Goal: Task Accomplishment & Management: Manage account settings

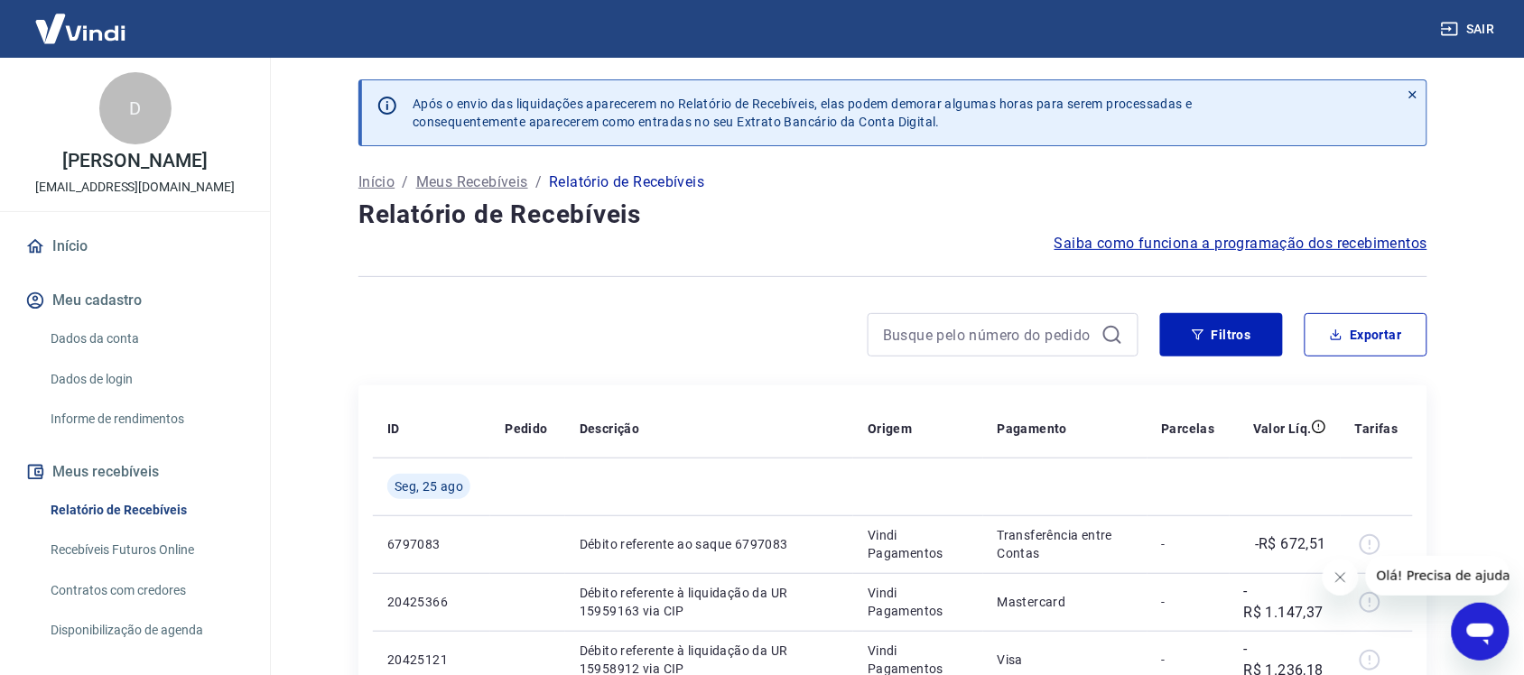
scroll to position [113, 0]
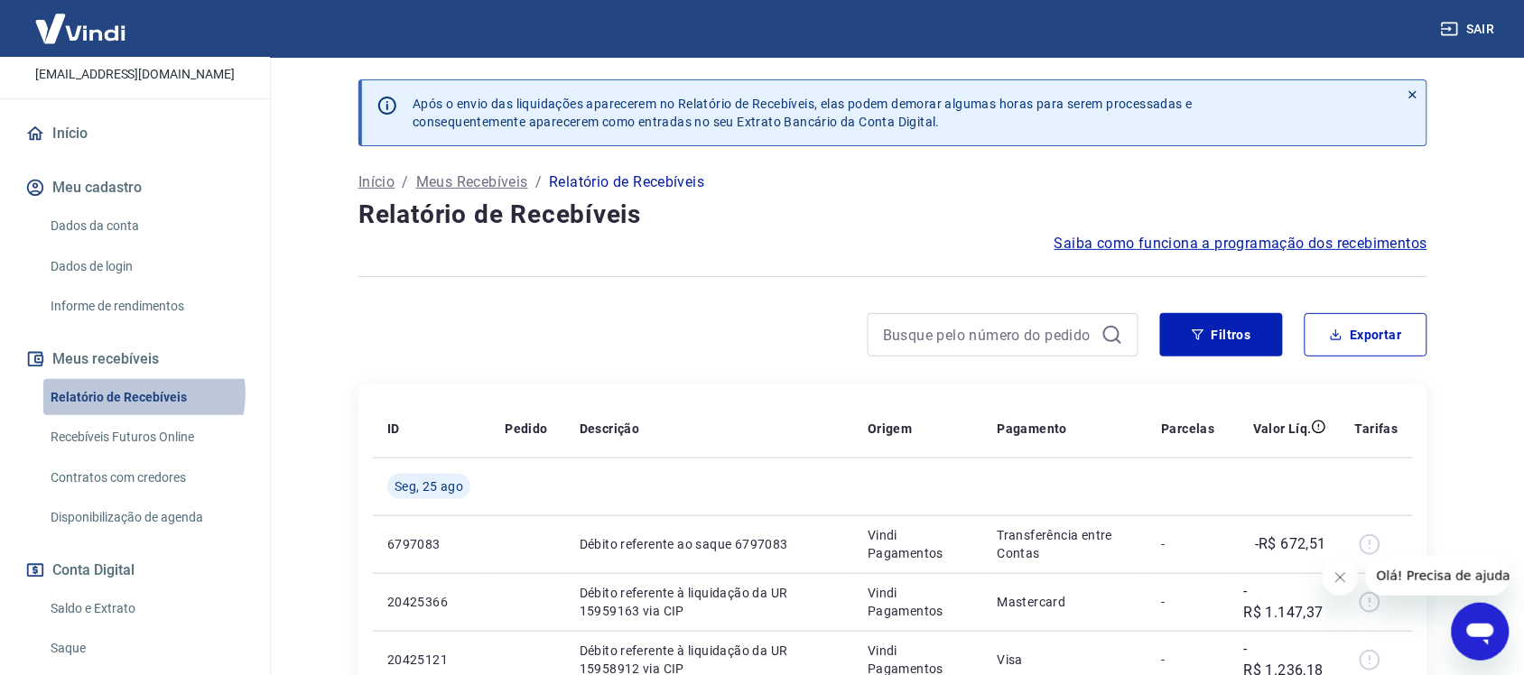
click at [143, 394] on link "Relatório de Recebíveis" at bounding box center [145, 397] width 205 height 37
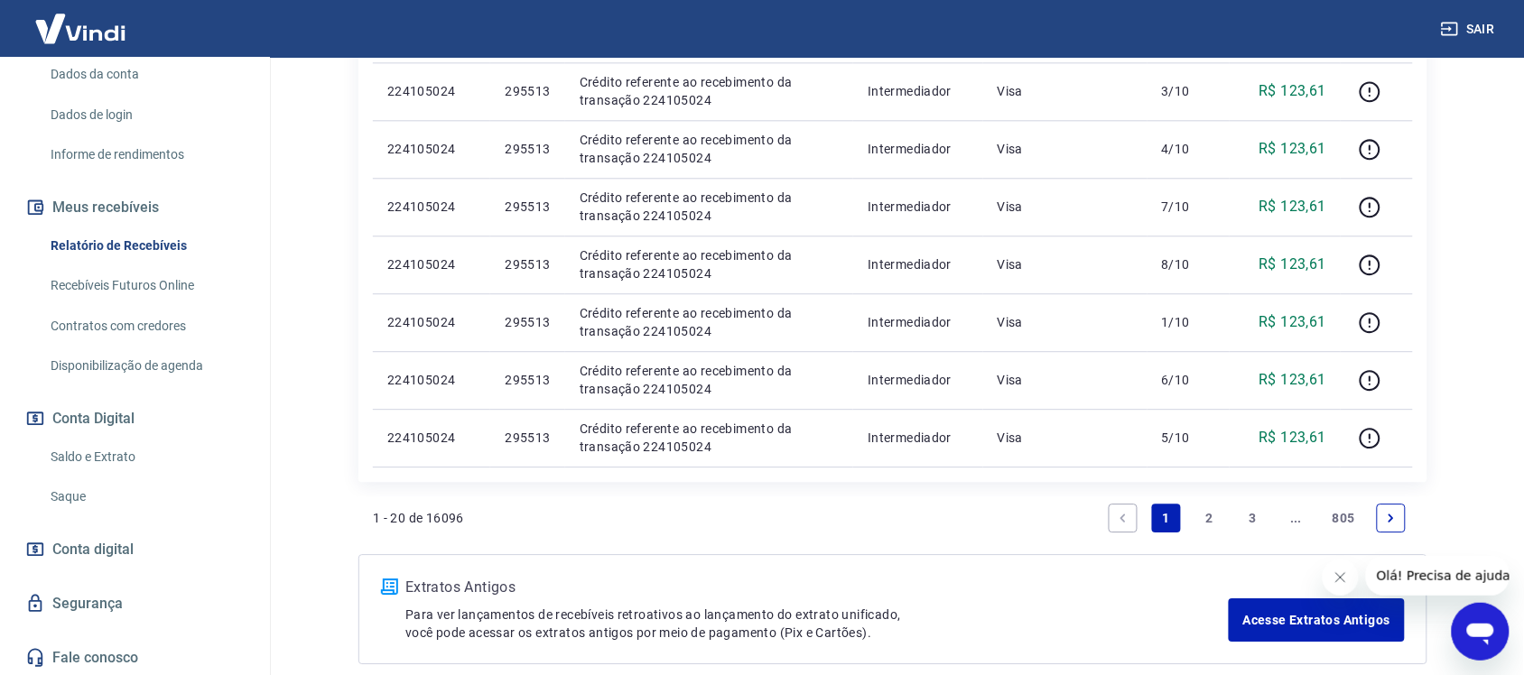
scroll to position [1125, 0]
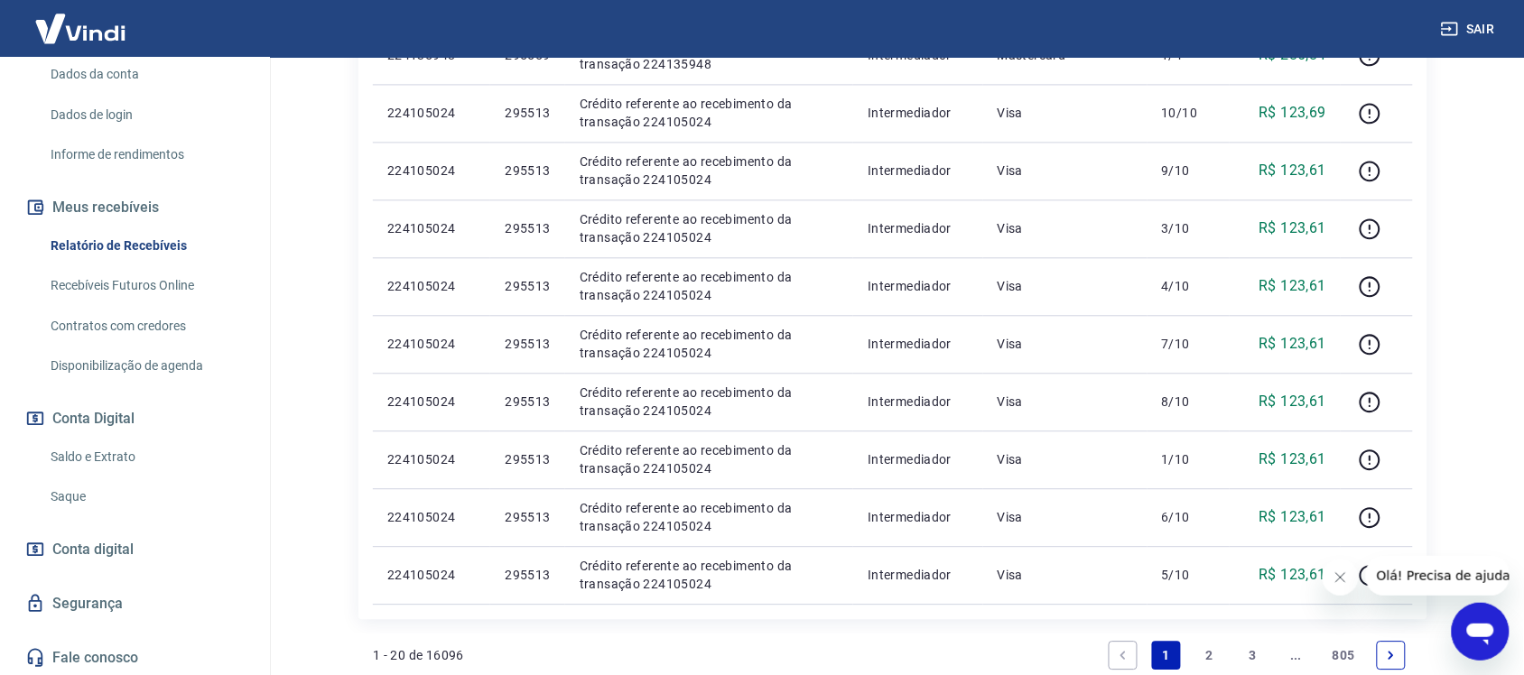
drag, startPoint x: 1211, startPoint y: 661, endPoint x: 1203, endPoint y: 636, distance: 25.7
click at [1211, 660] on link "2" at bounding box center [1209, 655] width 29 height 29
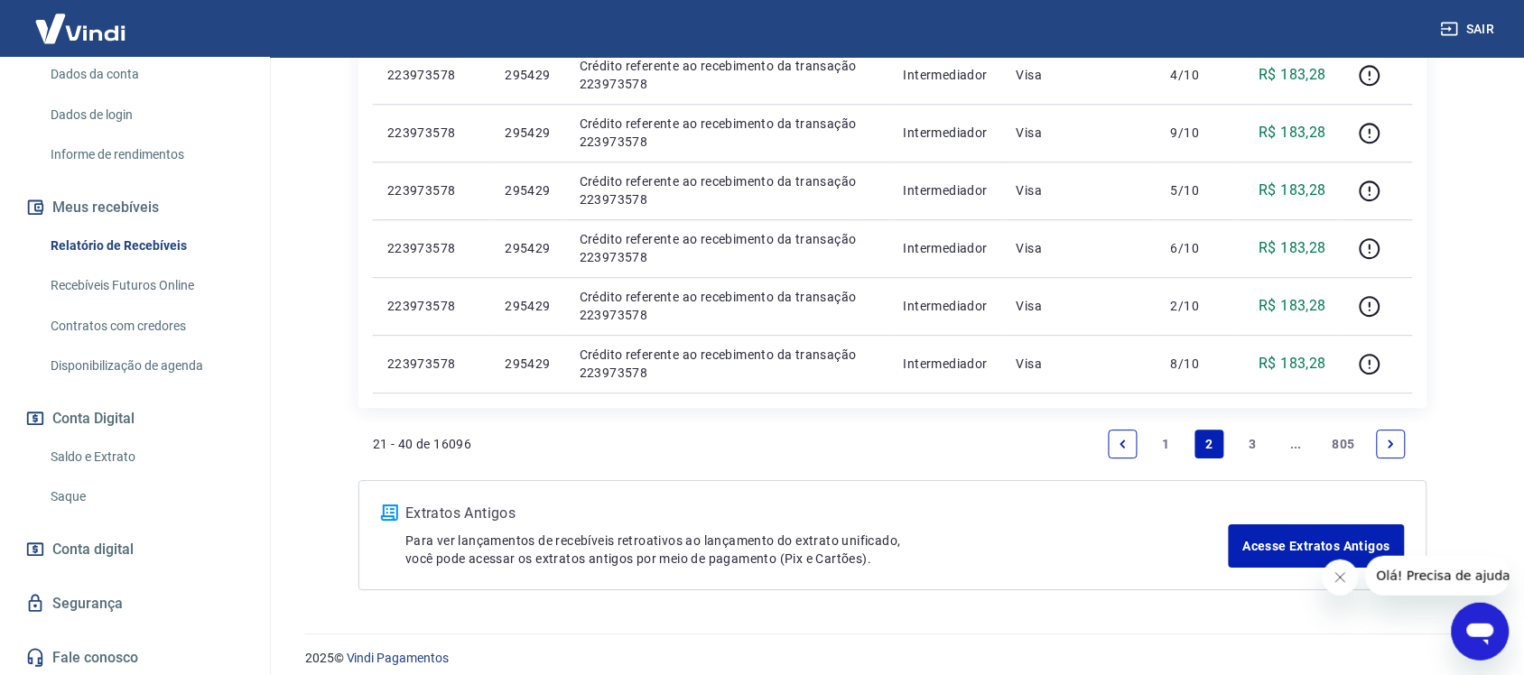
scroll to position [1351, 0]
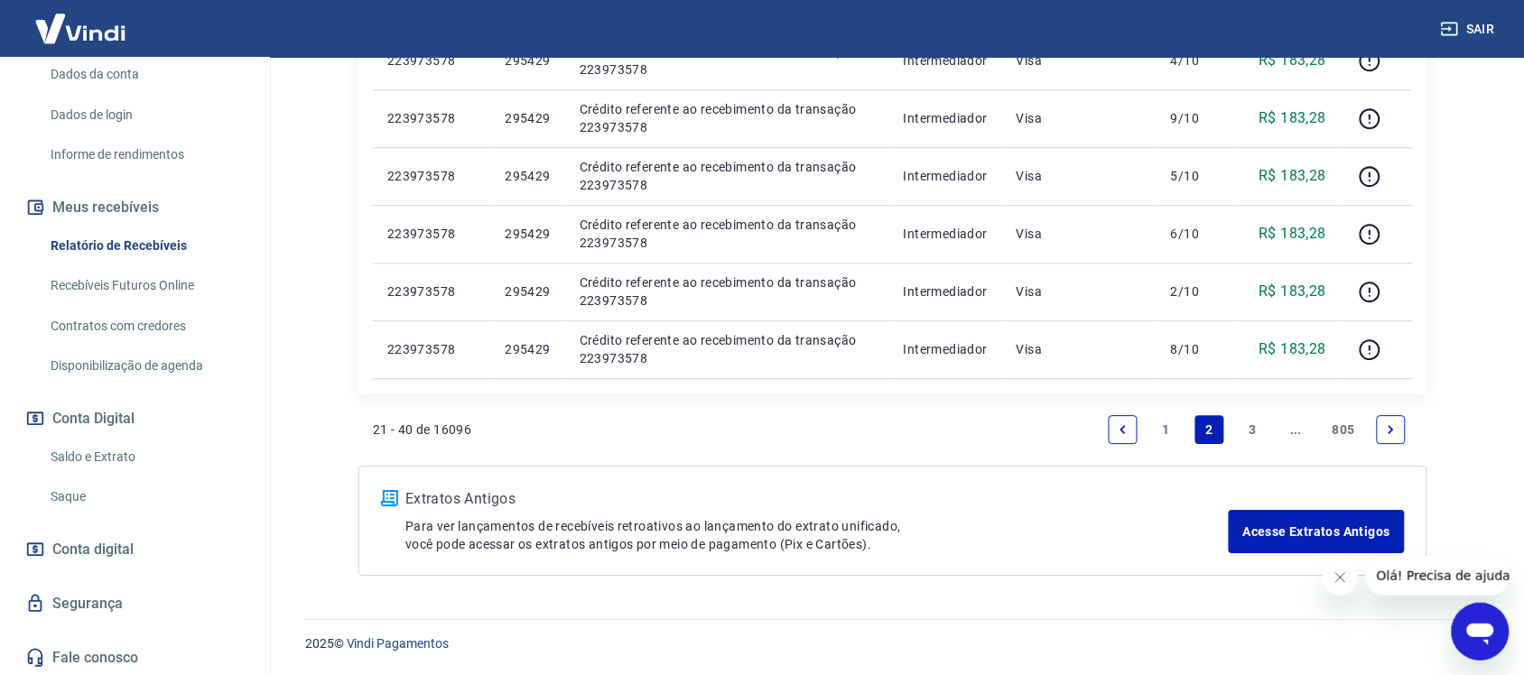
click at [1246, 432] on link "3" at bounding box center [1253, 429] width 29 height 29
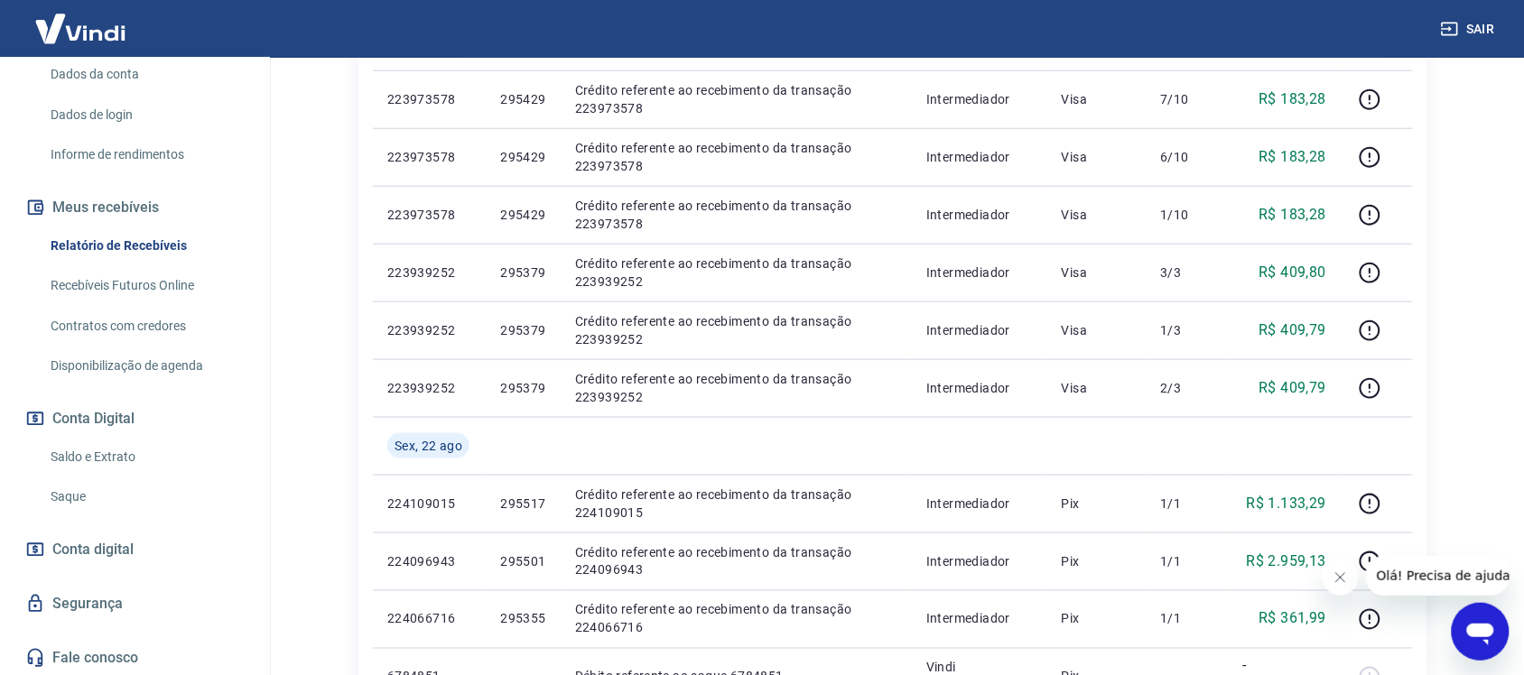
scroll to position [564, 0]
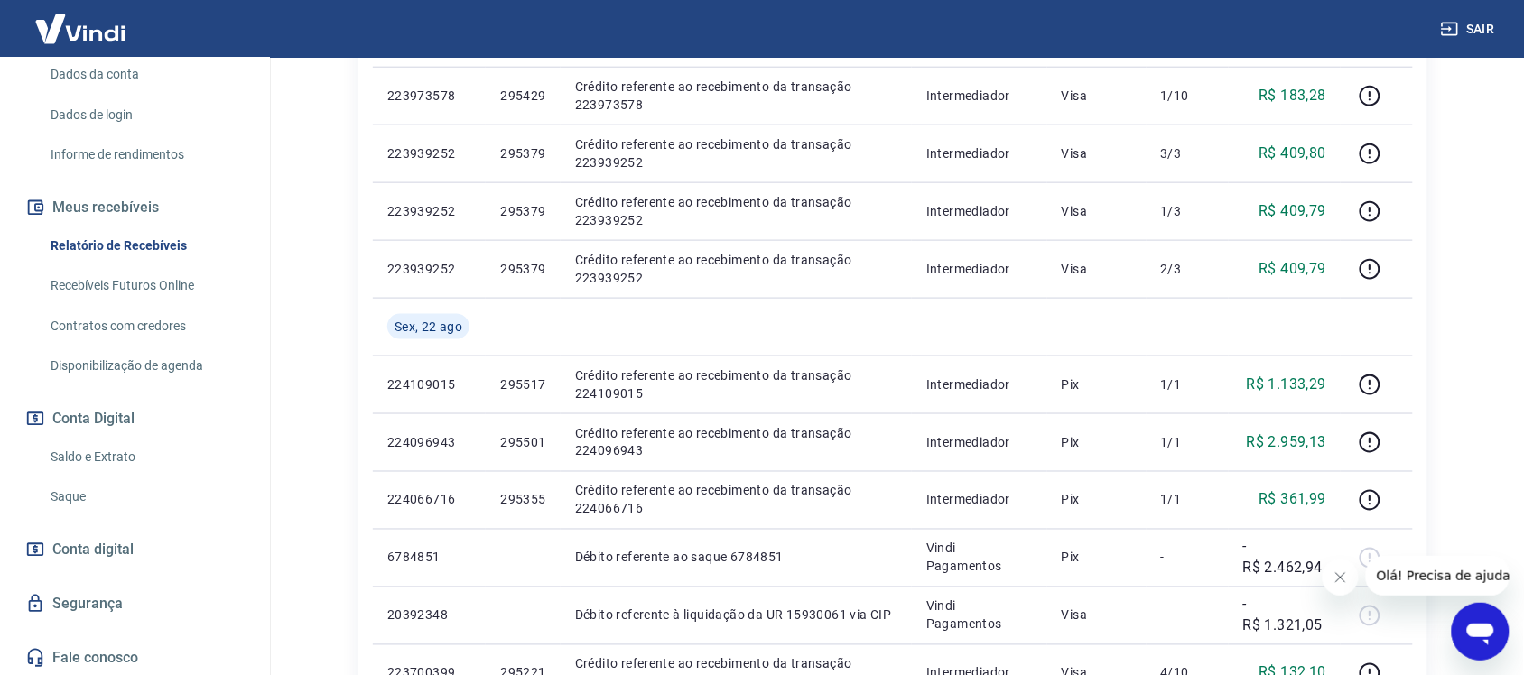
click at [77, 494] on link "Saque" at bounding box center [145, 496] width 205 height 37
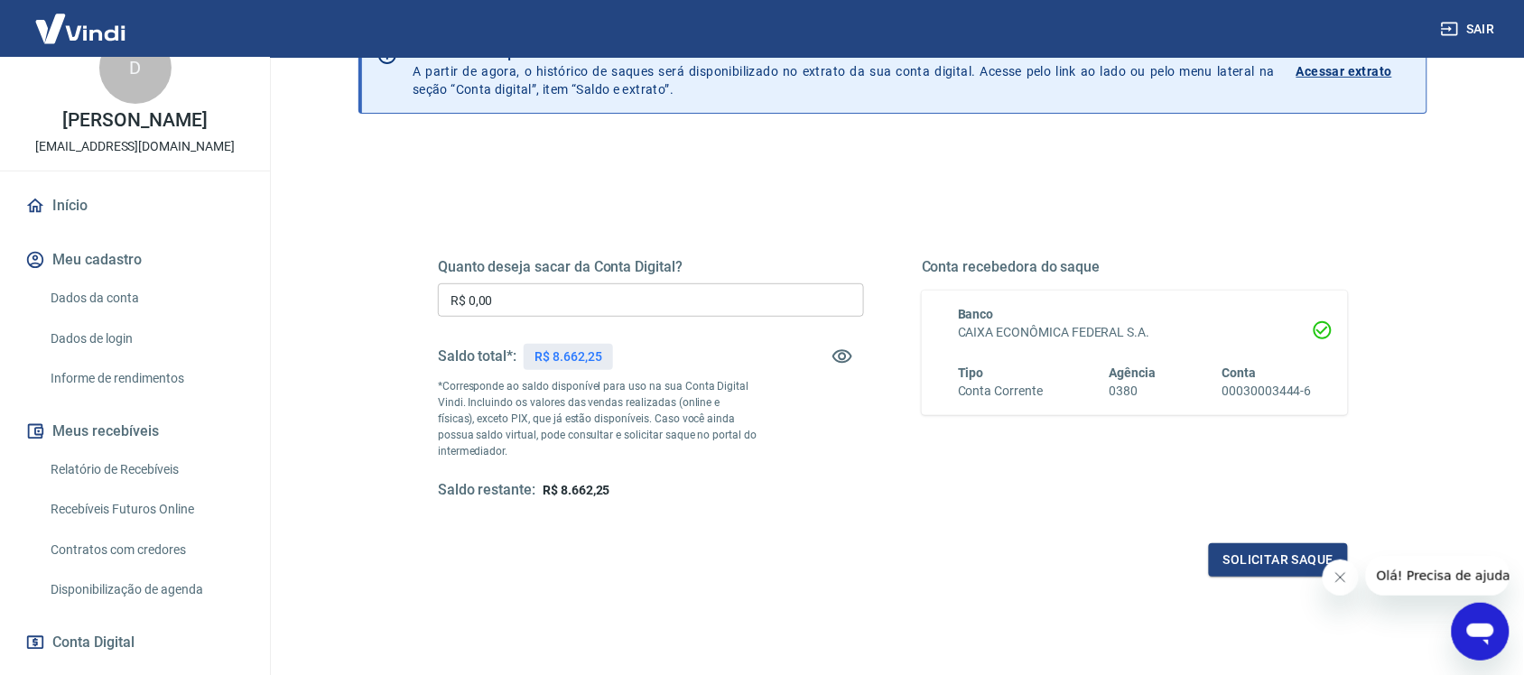
scroll to position [39, 0]
click at [114, 456] on link "Relatório de Recebíveis" at bounding box center [145, 471] width 205 height 37
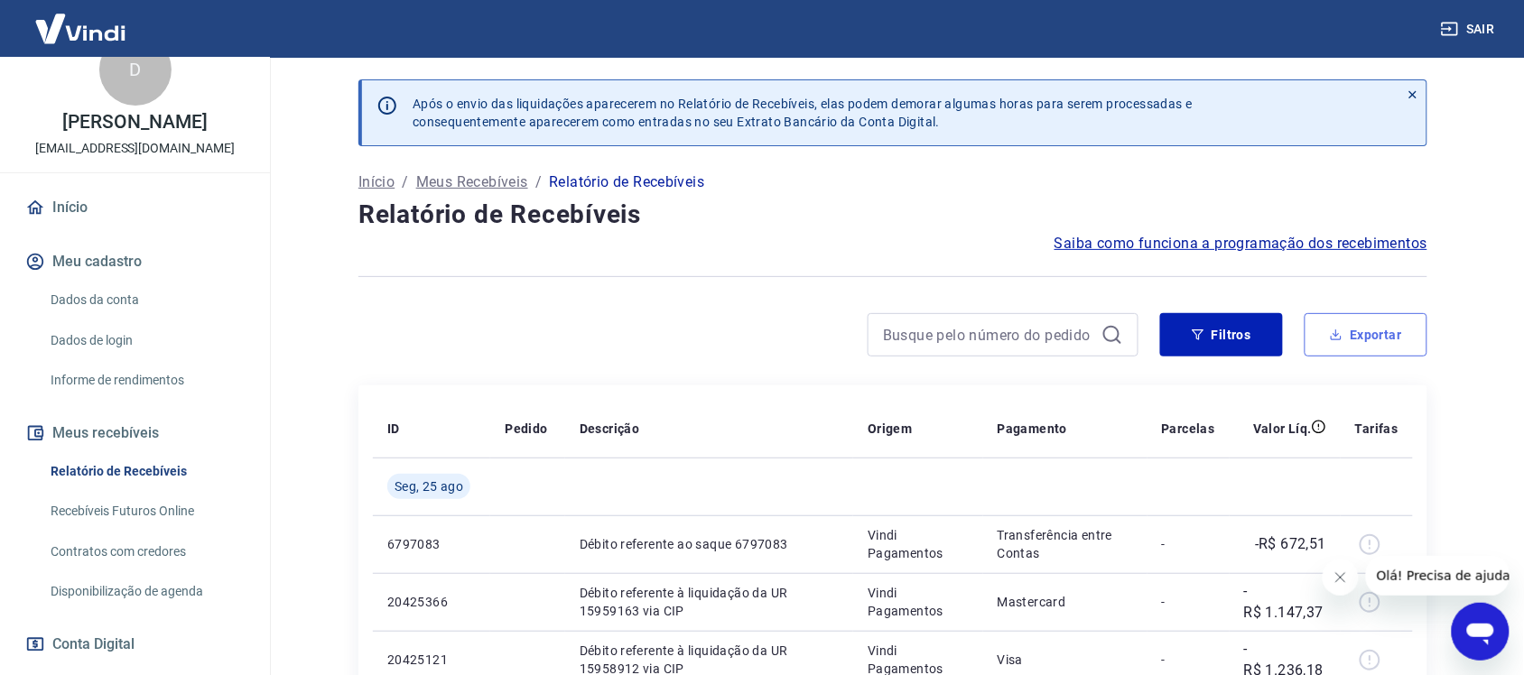
click at [1368, 331] on button "Exportar" at bounding box center [1365, 334] width 123 height 43
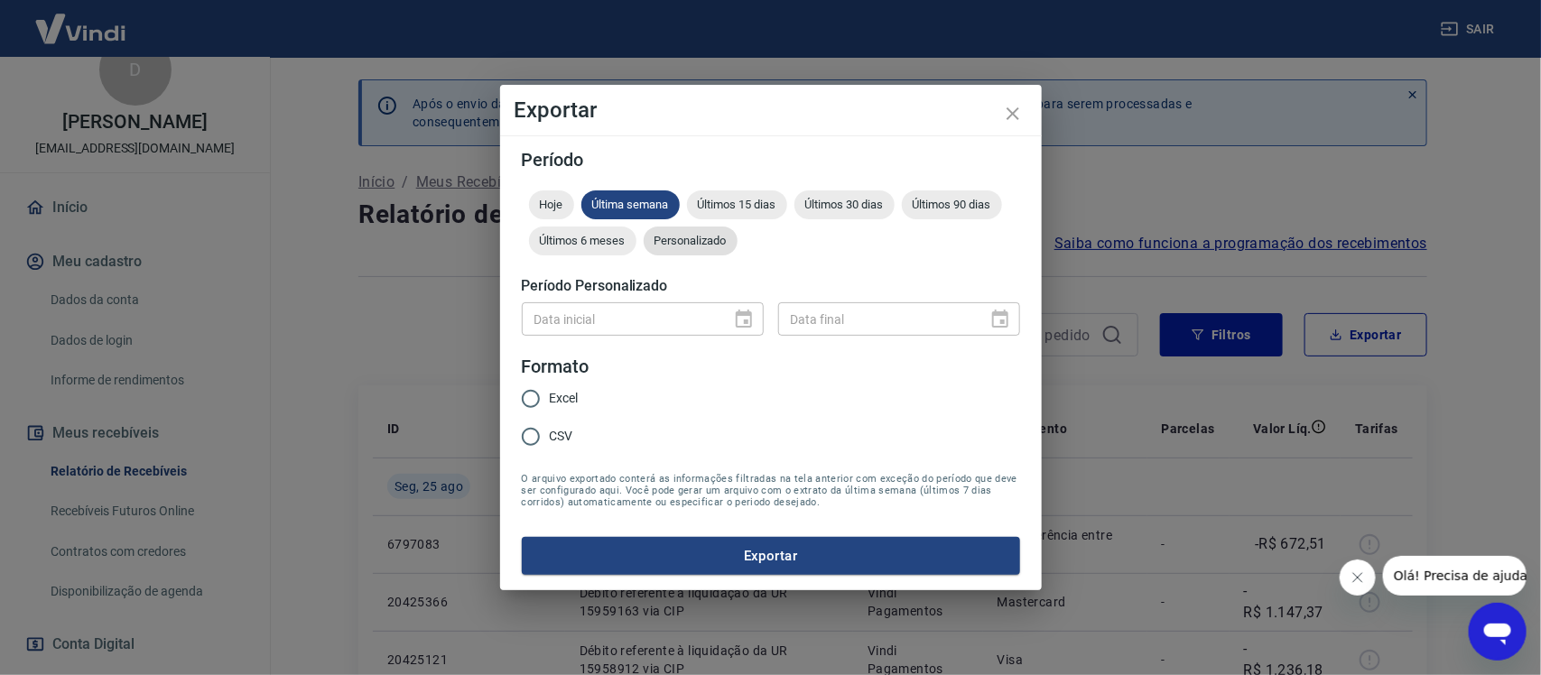
click at [716, 237] on span "Personalizado" at bounding box center [691, 241] width 94 height 14
click at [738, 317] on icon "Choose date" at bounding box center [744, 320] width 22 height 22
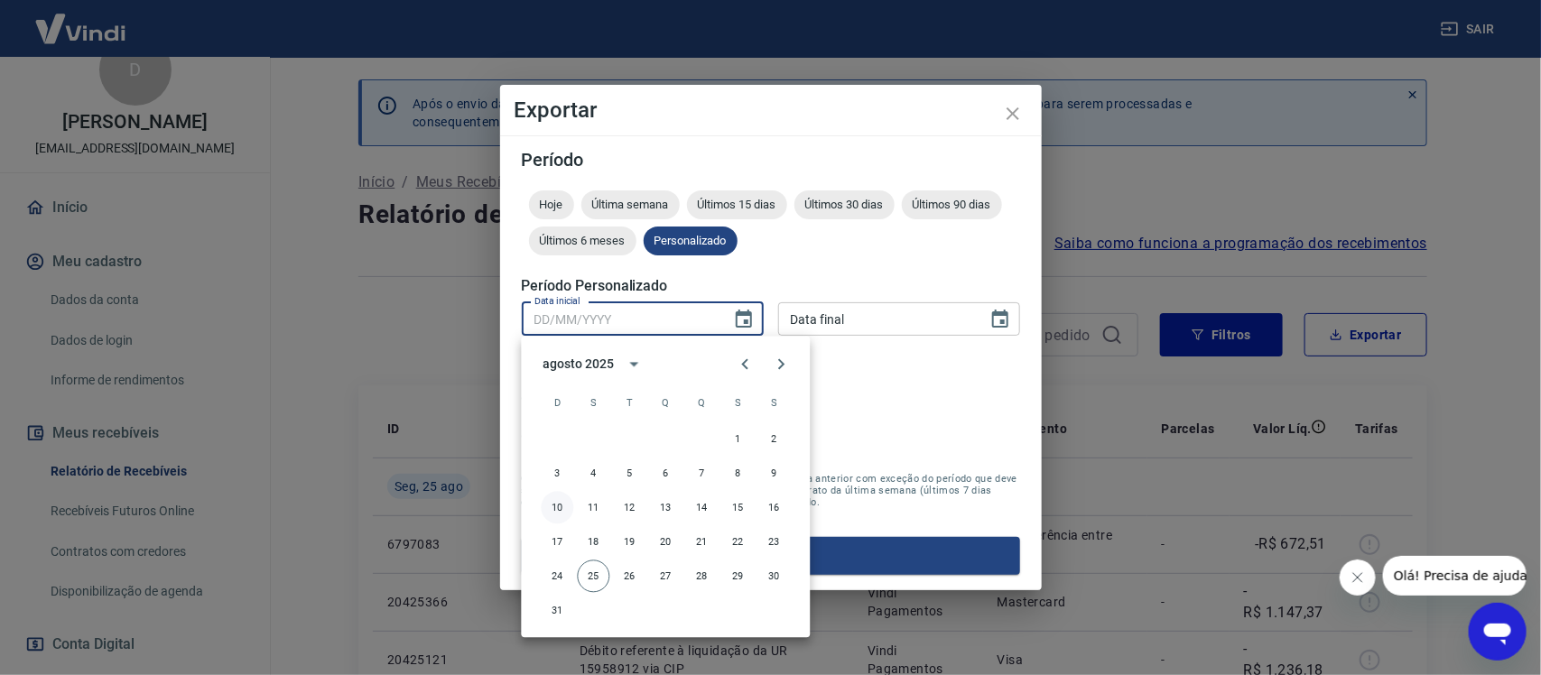
click at [556, 506] on button "10" at bounding box center [558, 508] width 32 height 32
type input "[DATE]"
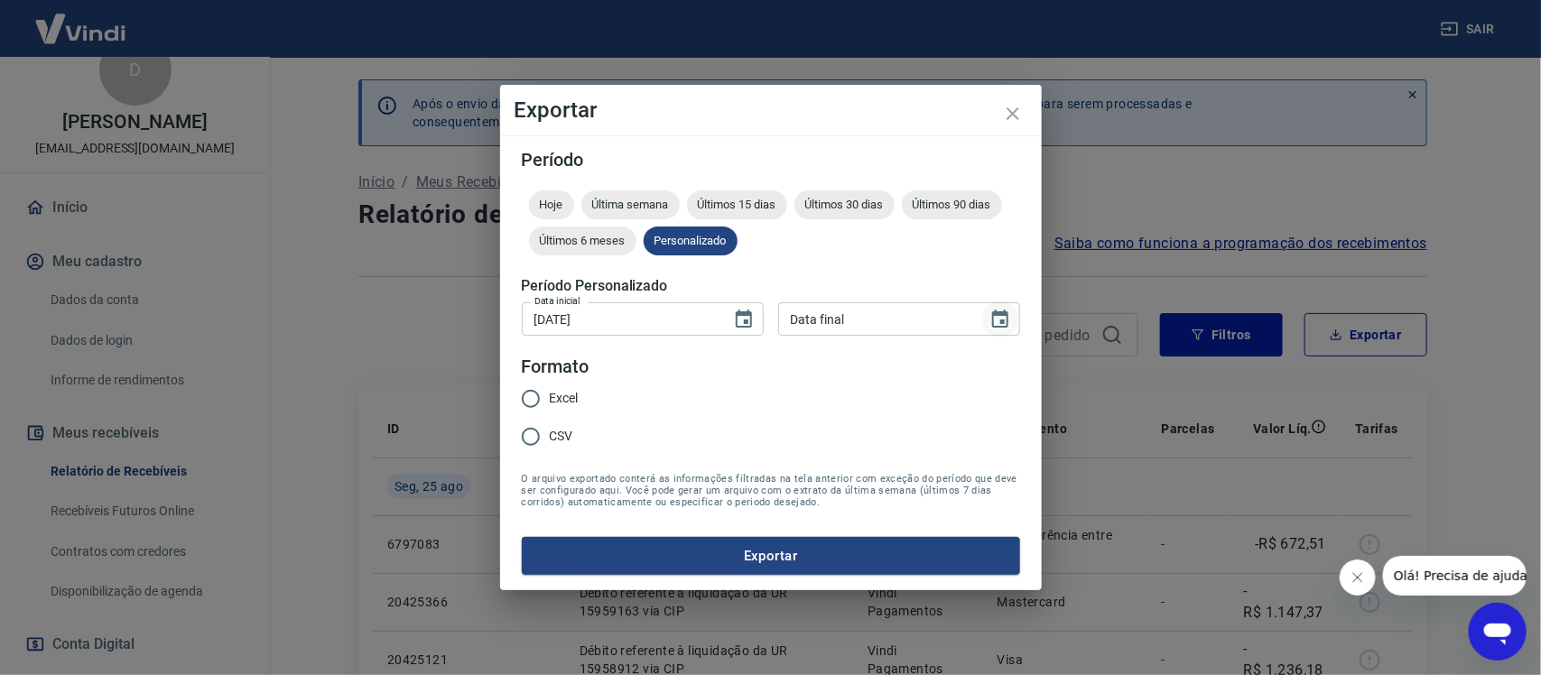
click at [1002, 316] on icon "Choose date" at bounding box center [1000, 320] width 22 height 22
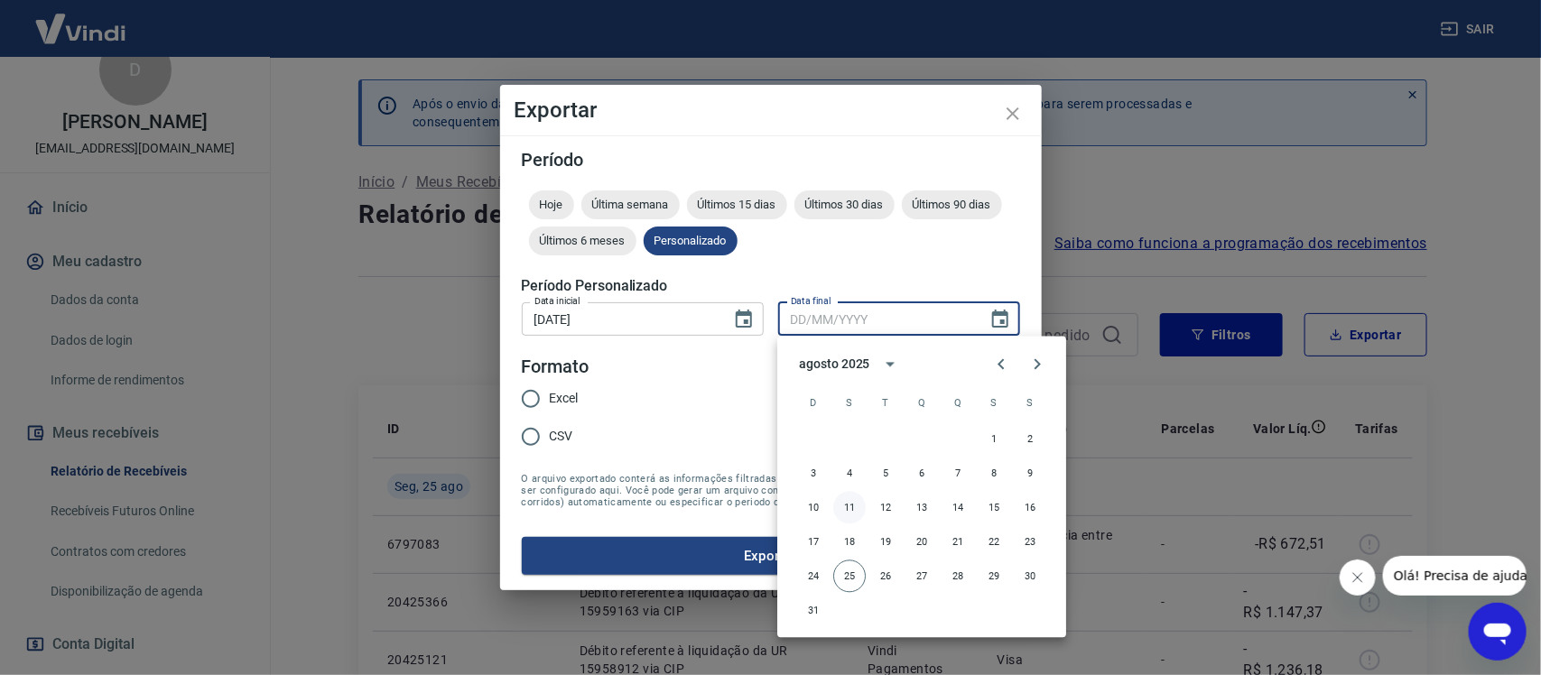
click at [853, 506] on button "11" at bounding box center [849, 508] width 32 height 32
type input "[DATE]"
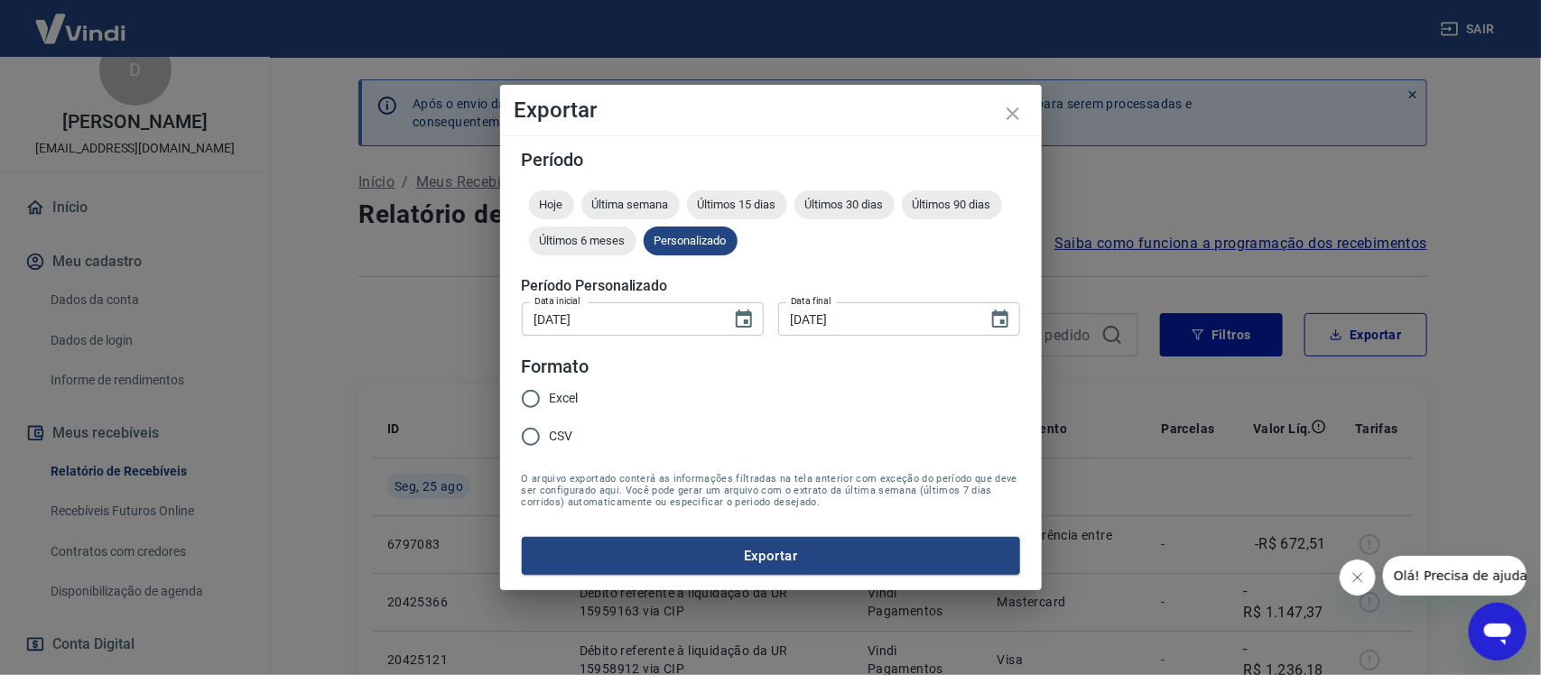
drag, startPoint x: 526, startPoint y: 391, endPoint x: 560, endPoint y: 399, distance: 34.4
click at [525, 390] on input "Excel" at bounding box center [531, 399] width 38 height 38
radio input "true"
click at [731, 547] on button "Exportar" at bounding box center [771, 556] width 498 height 38
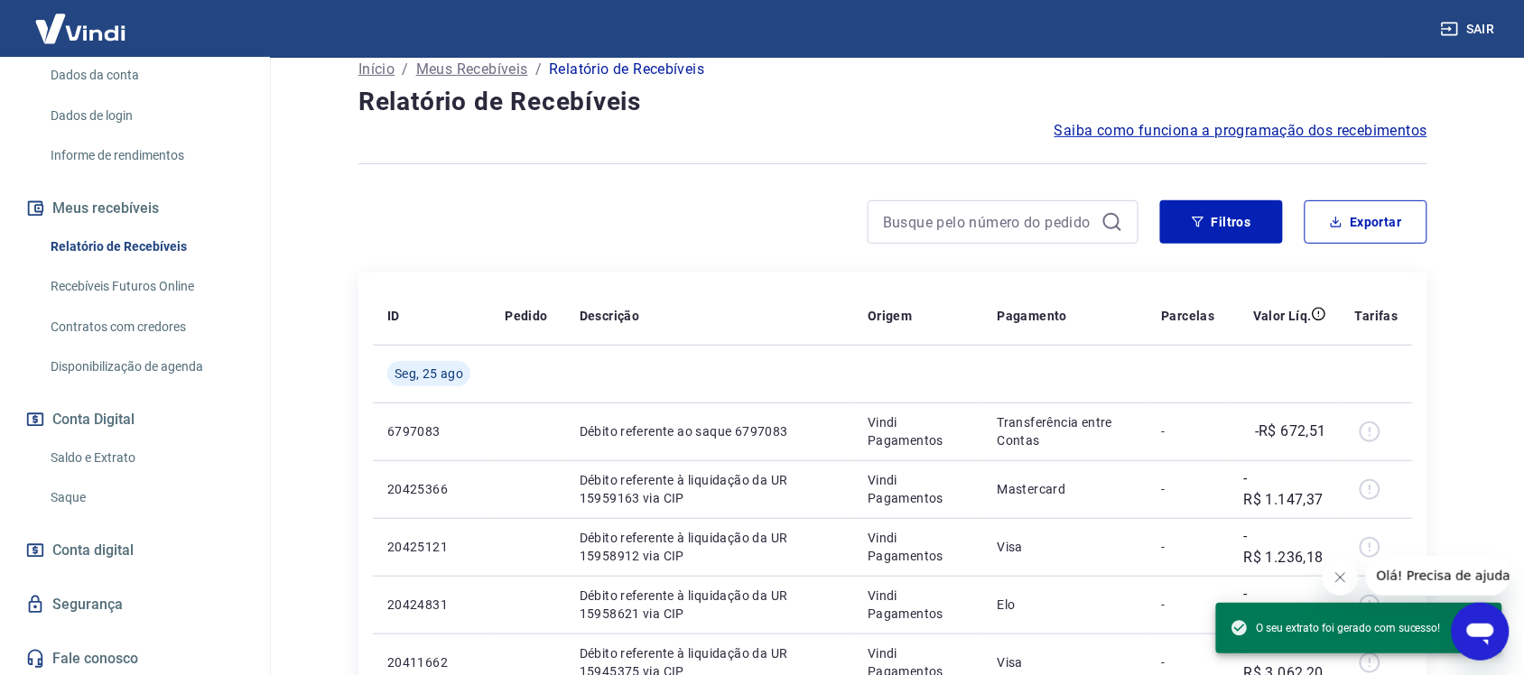
scroll to position [265, 0]
click at [70, 497] on link "Saque" at bounding box center [145, 496] width 205 height 37
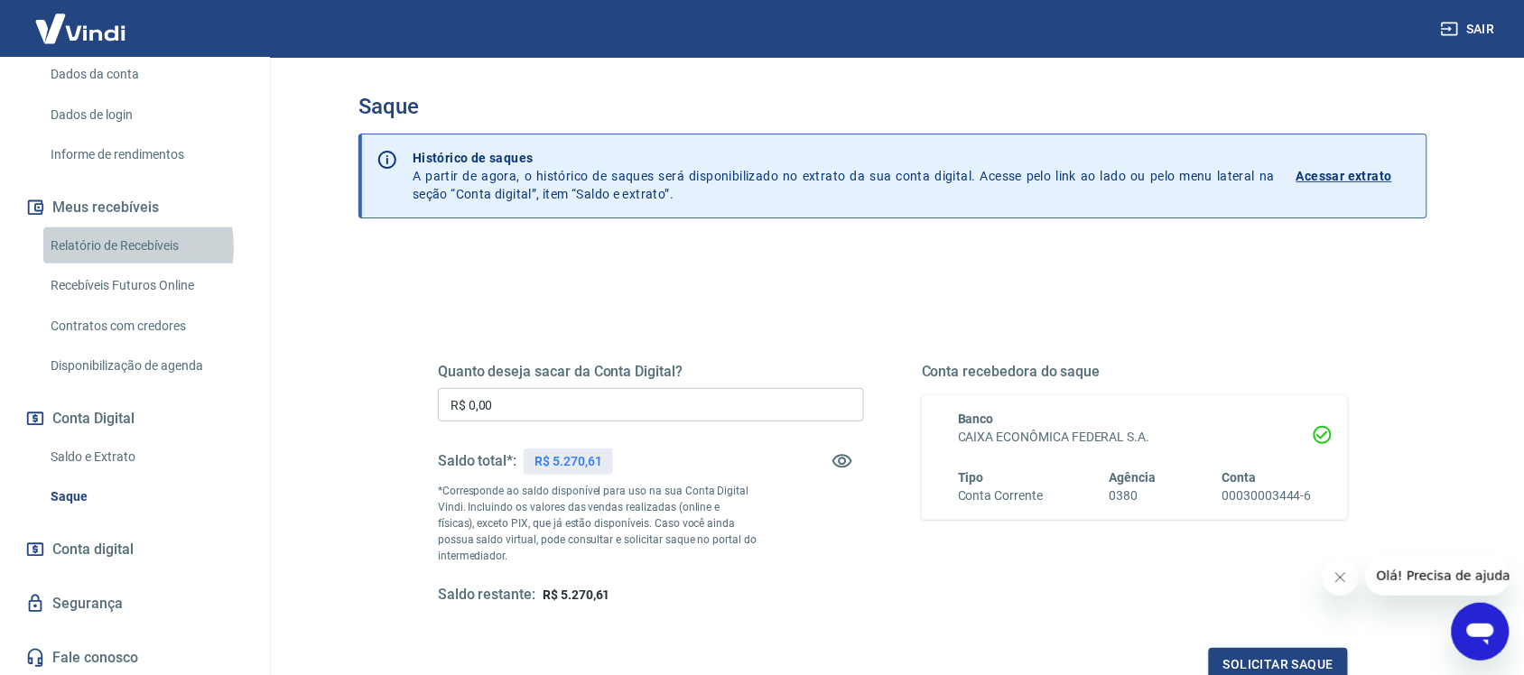
click at [109, 246] on link "Relatório de Recebíveis" at bounding box center [145, 245] width 205 height 37
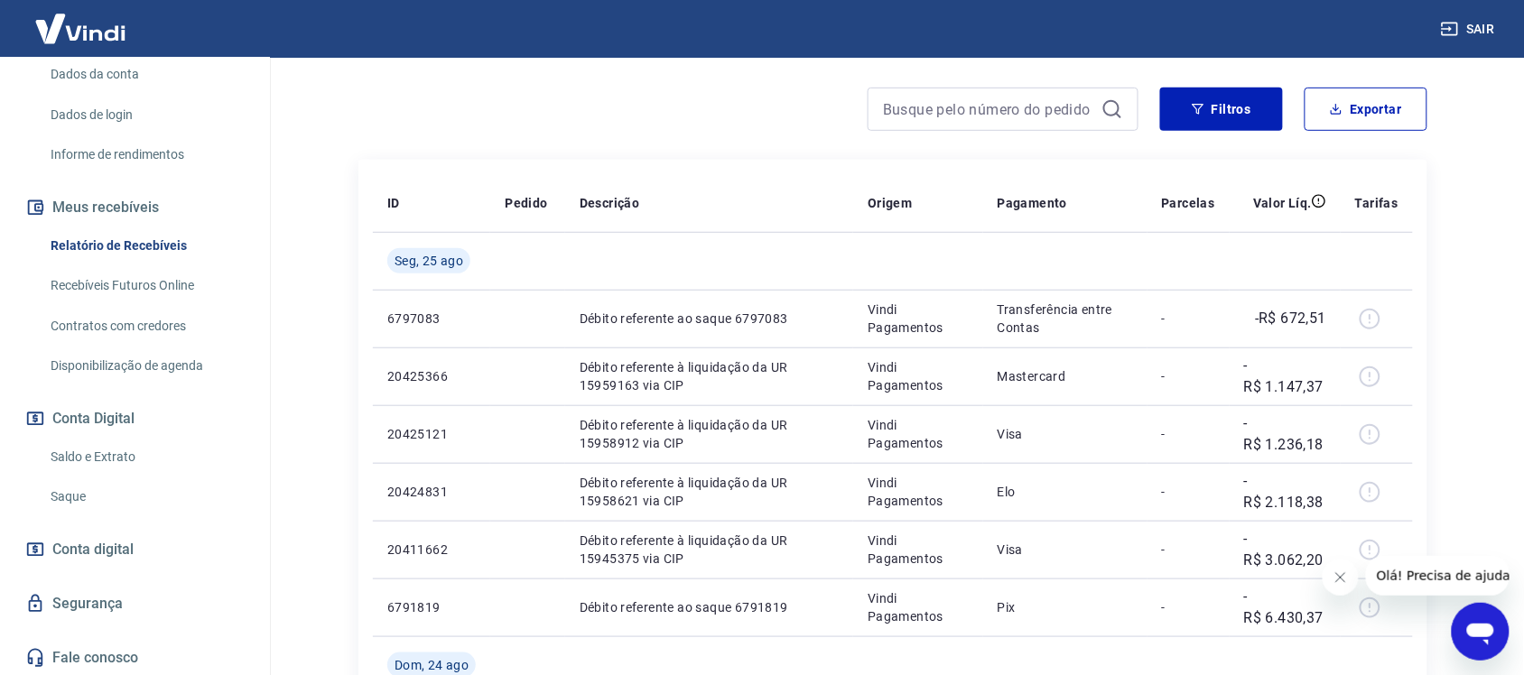
scroll to position [339, 0]
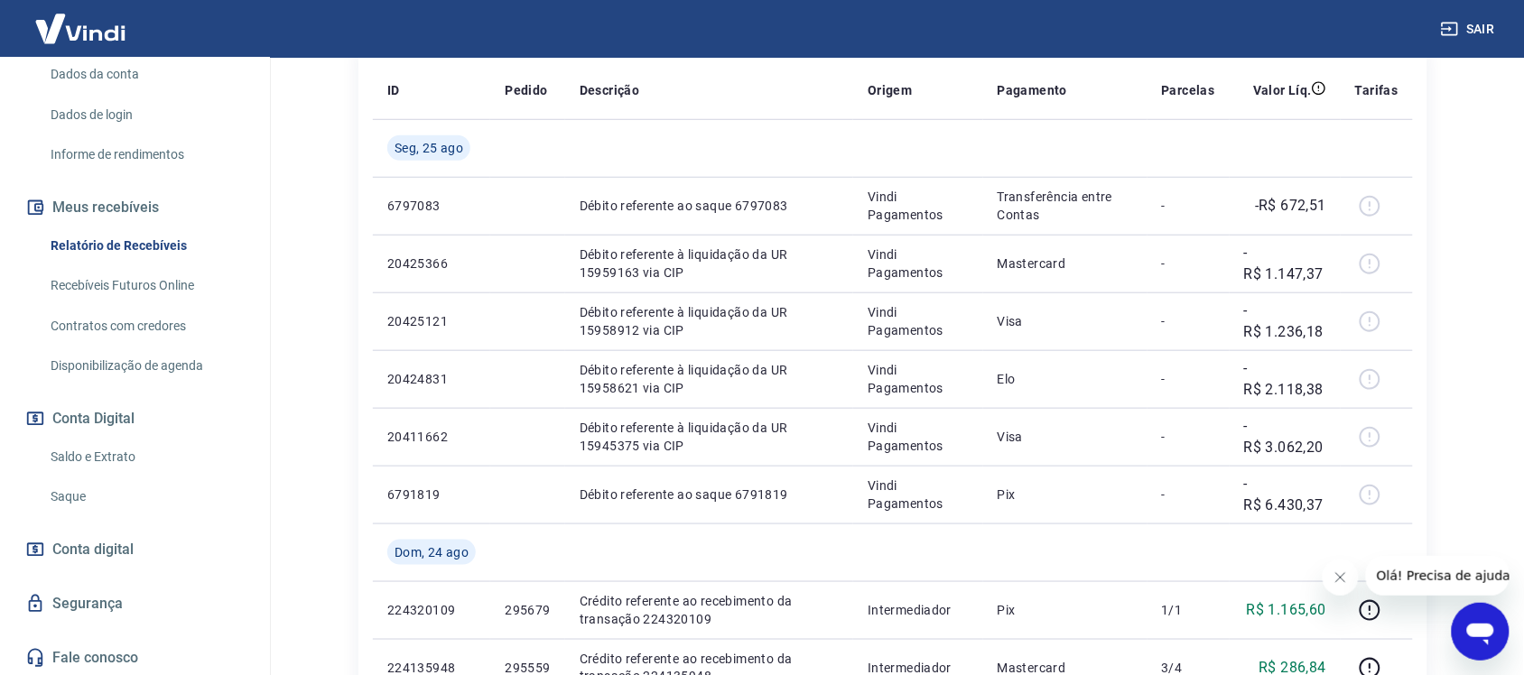
click at [52, 494] on link "Saque" at bounding box center [145, 496] width 205 height 37
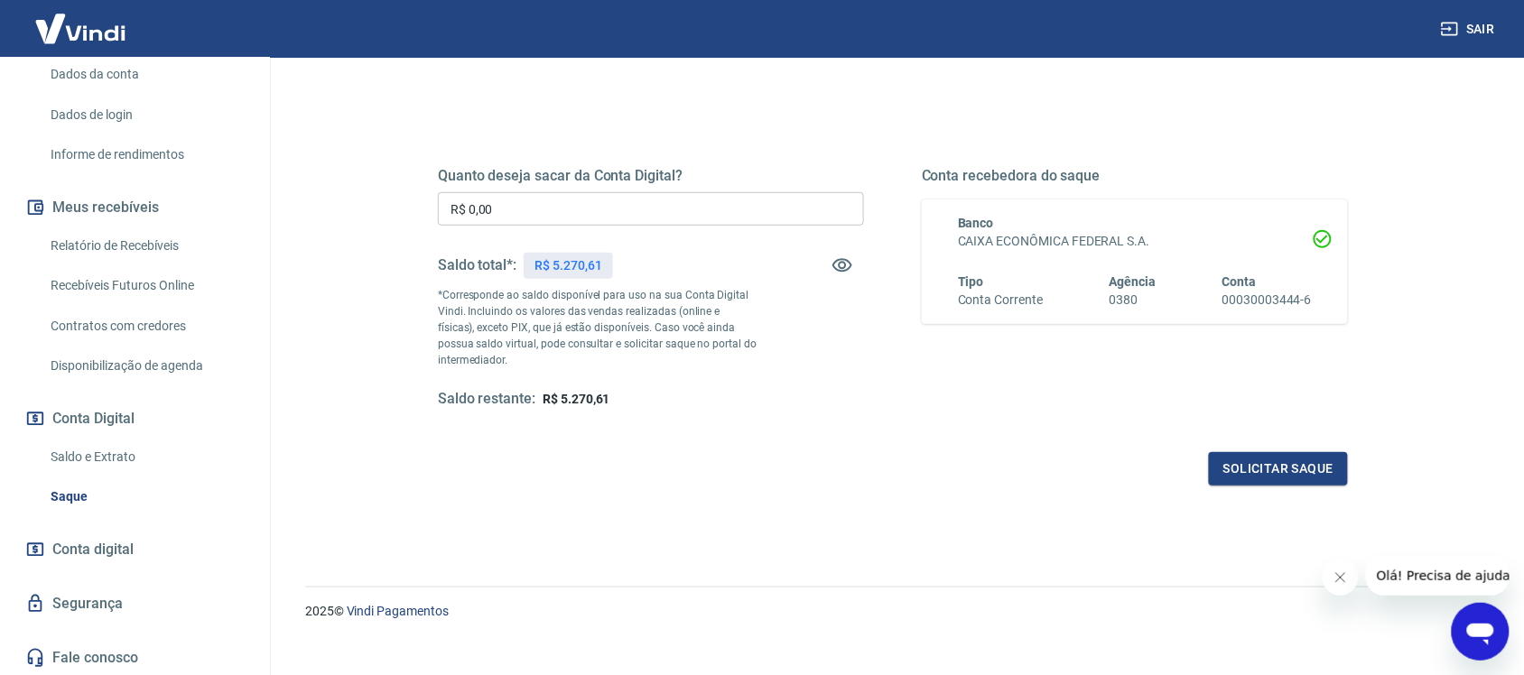
scroll to position [218, 0]
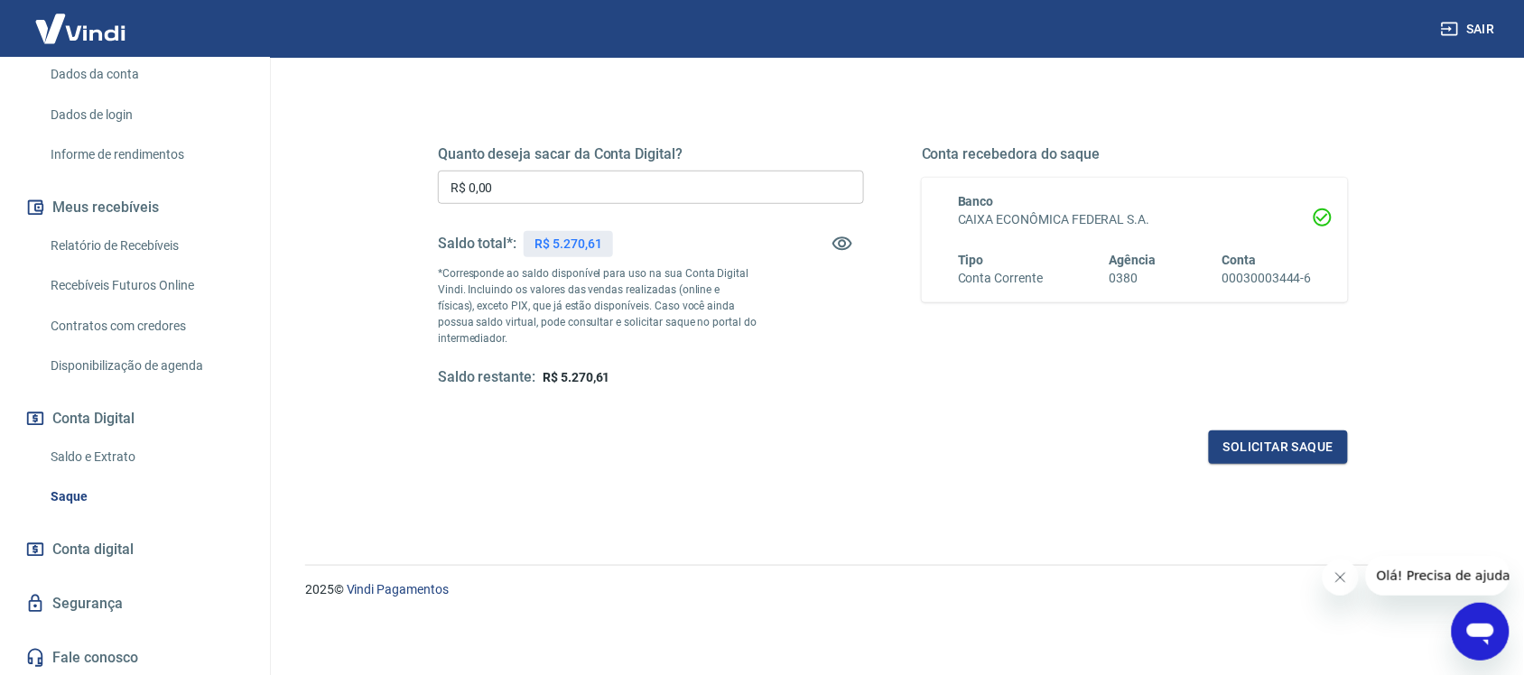
click at [692, 187] on input "R$ 0,00" at bounding box center [651, 187] width 426 height 33
click at [646, 187] on input "R$ 0,00" at bounding box center [651, 187] width 426 height 33
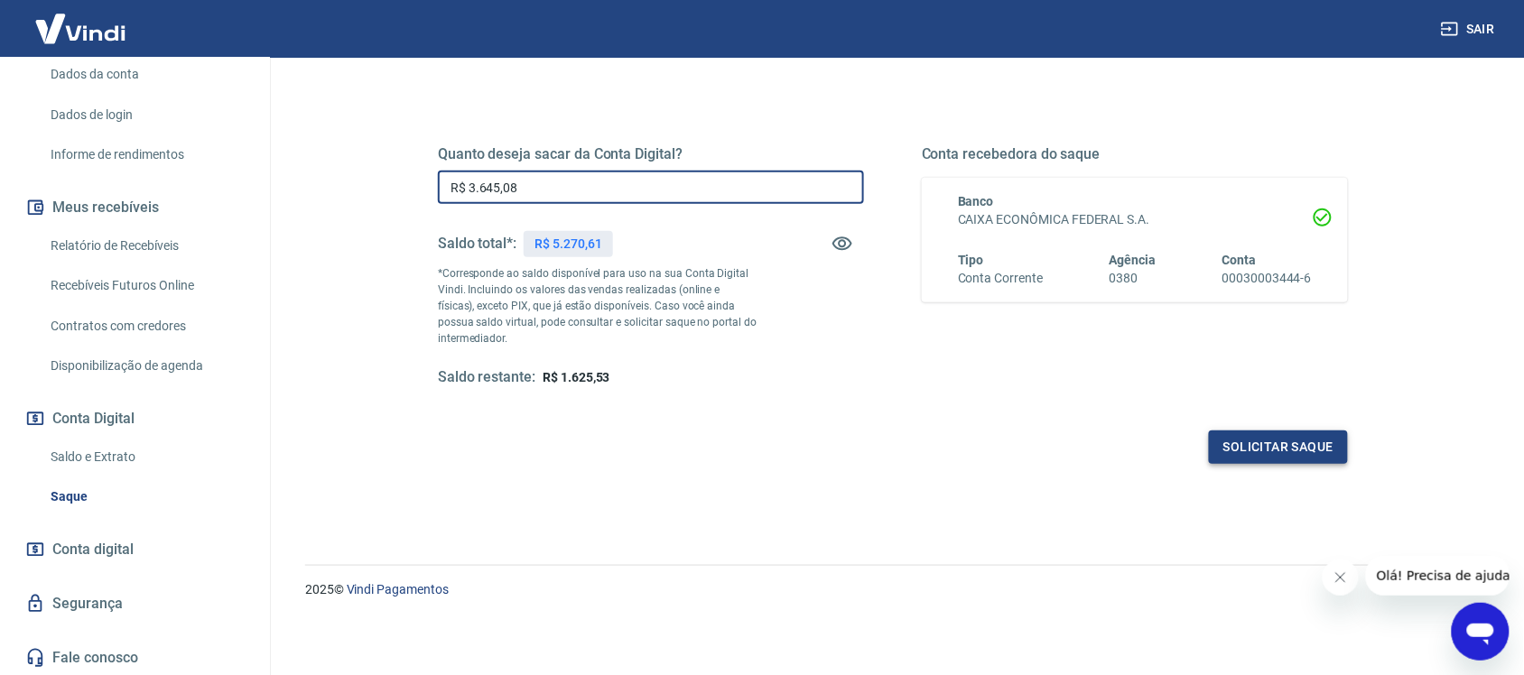
type input "R$ 3.645,08"
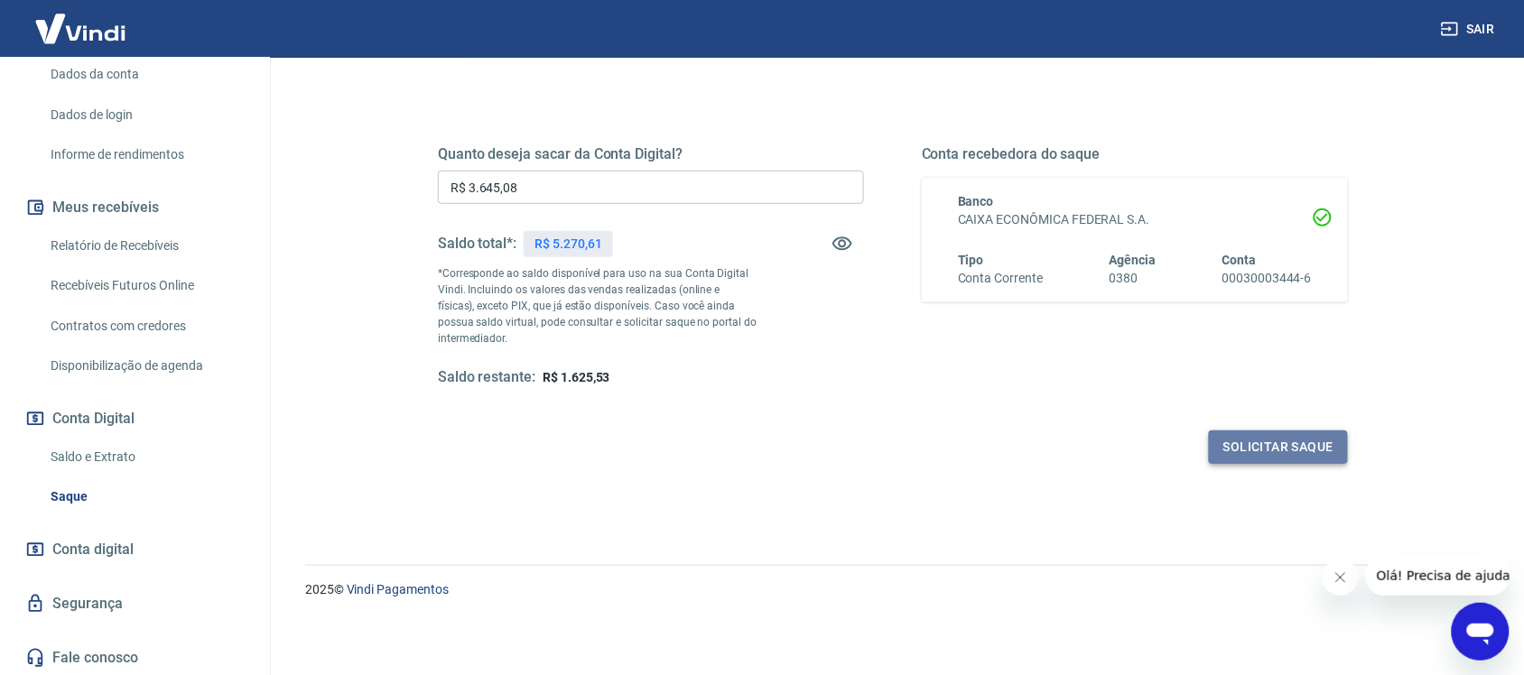
click at [1294, 443] on button "Solicitar saque" at bounding box center [1278, 447] width 139 height 33
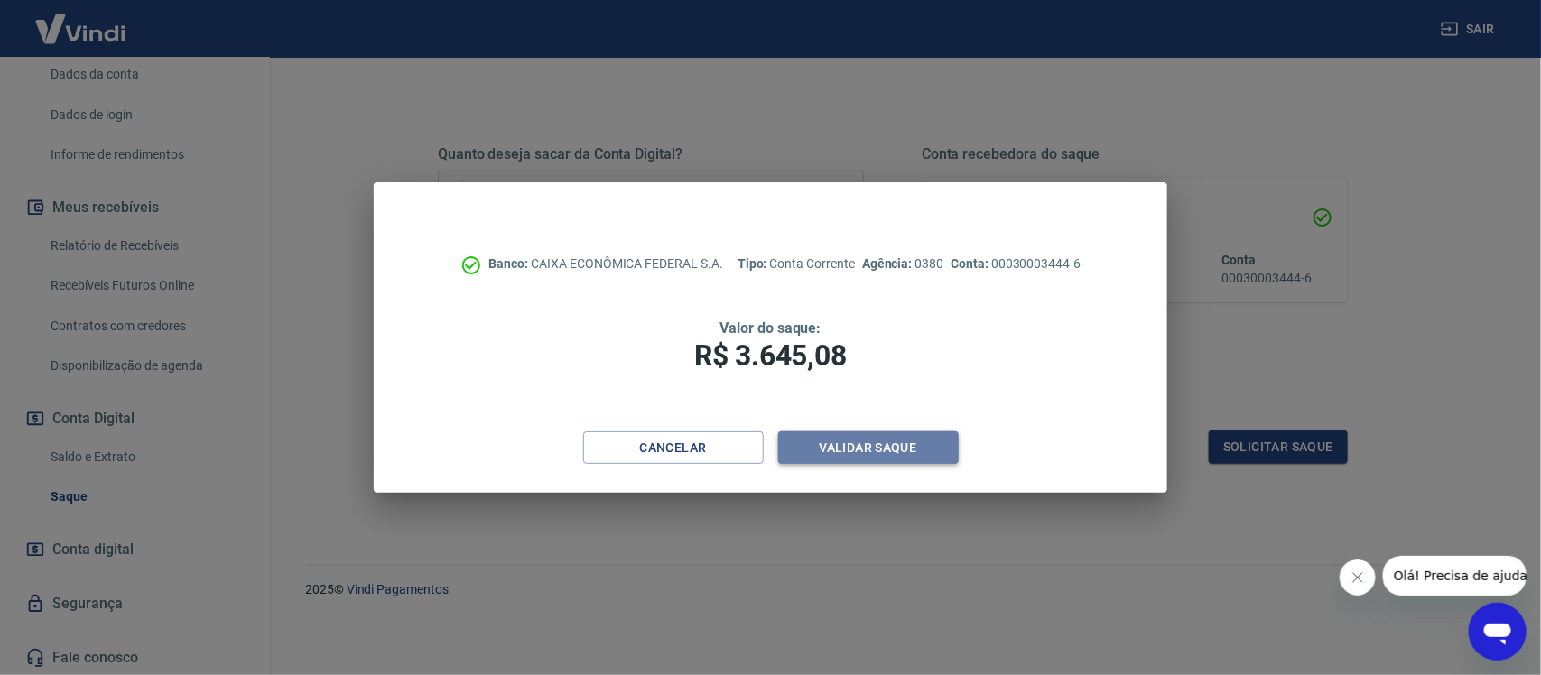
click at [907, 447] on button "Validar saque" at bounding box center [868, 448] width 181 height 33
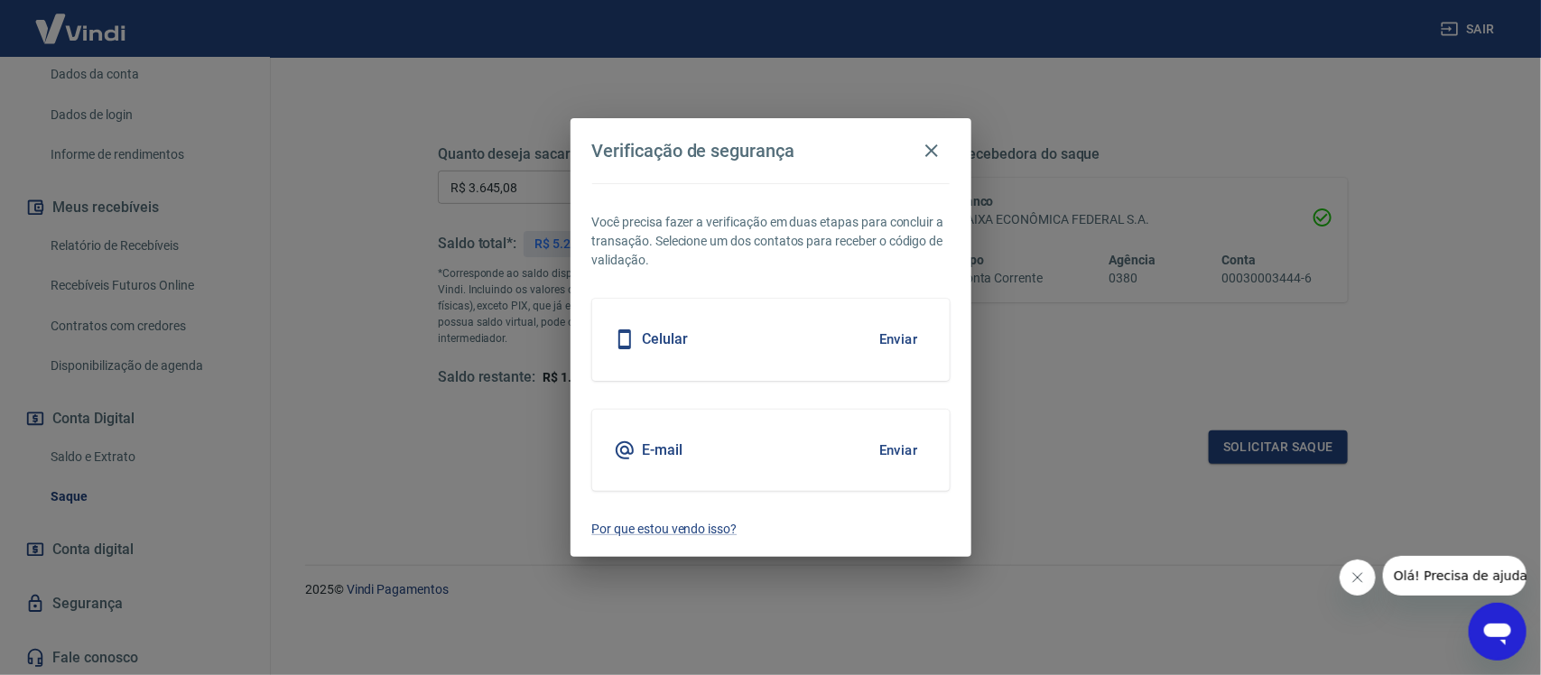
click at [904, 334] on button "Enviar" at bounding box center [898, 339] width 59 height 38
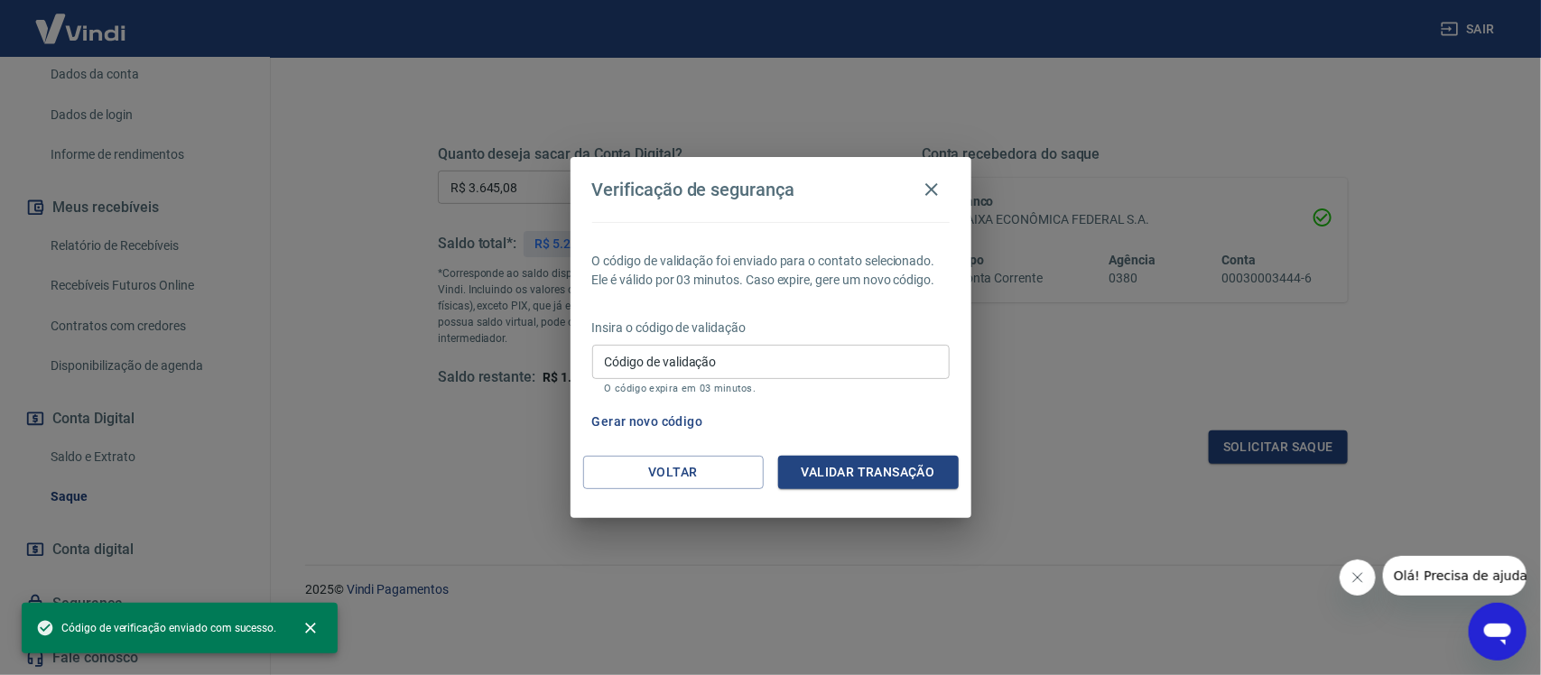
click at [731, 371] on input "Código de validação" at bounding box center [770, 361] width 357 height 33
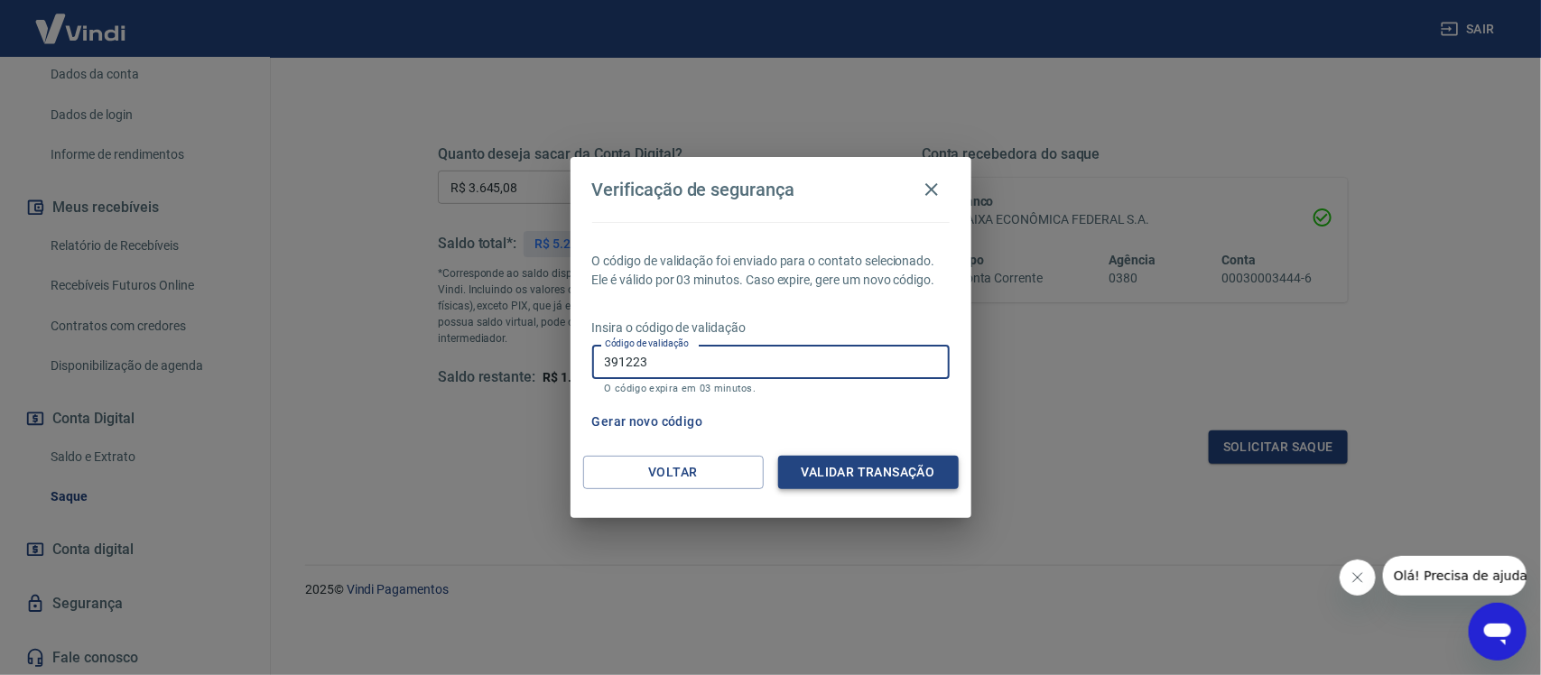
type input "391223"
click at [899, 468] on button "Validar transação" at bounding box center [868, 472] width 181 height 33
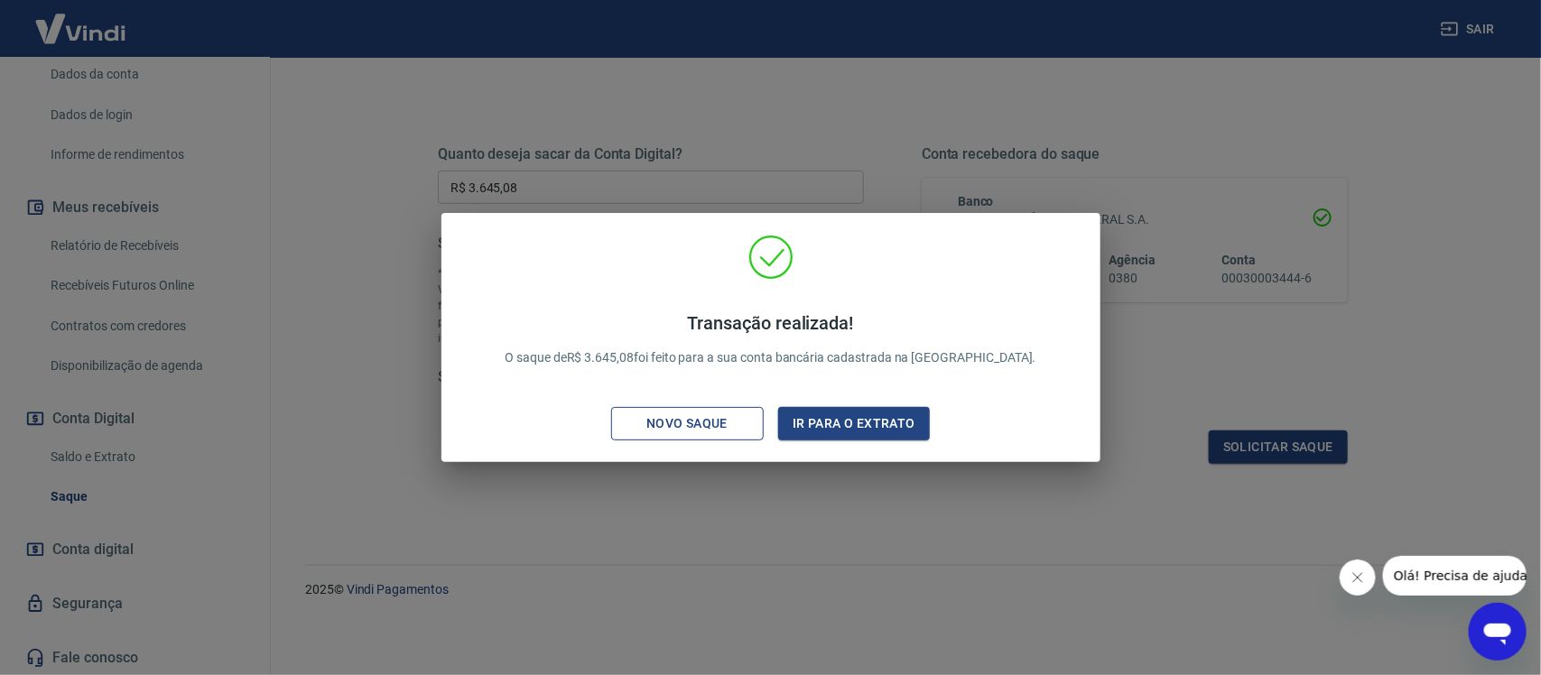
click at [684, 416] on div "Novo saque" at bounding box center [687, 424] width 125 height 23
